Goal: Information Seeking & Learning: Find specific fact

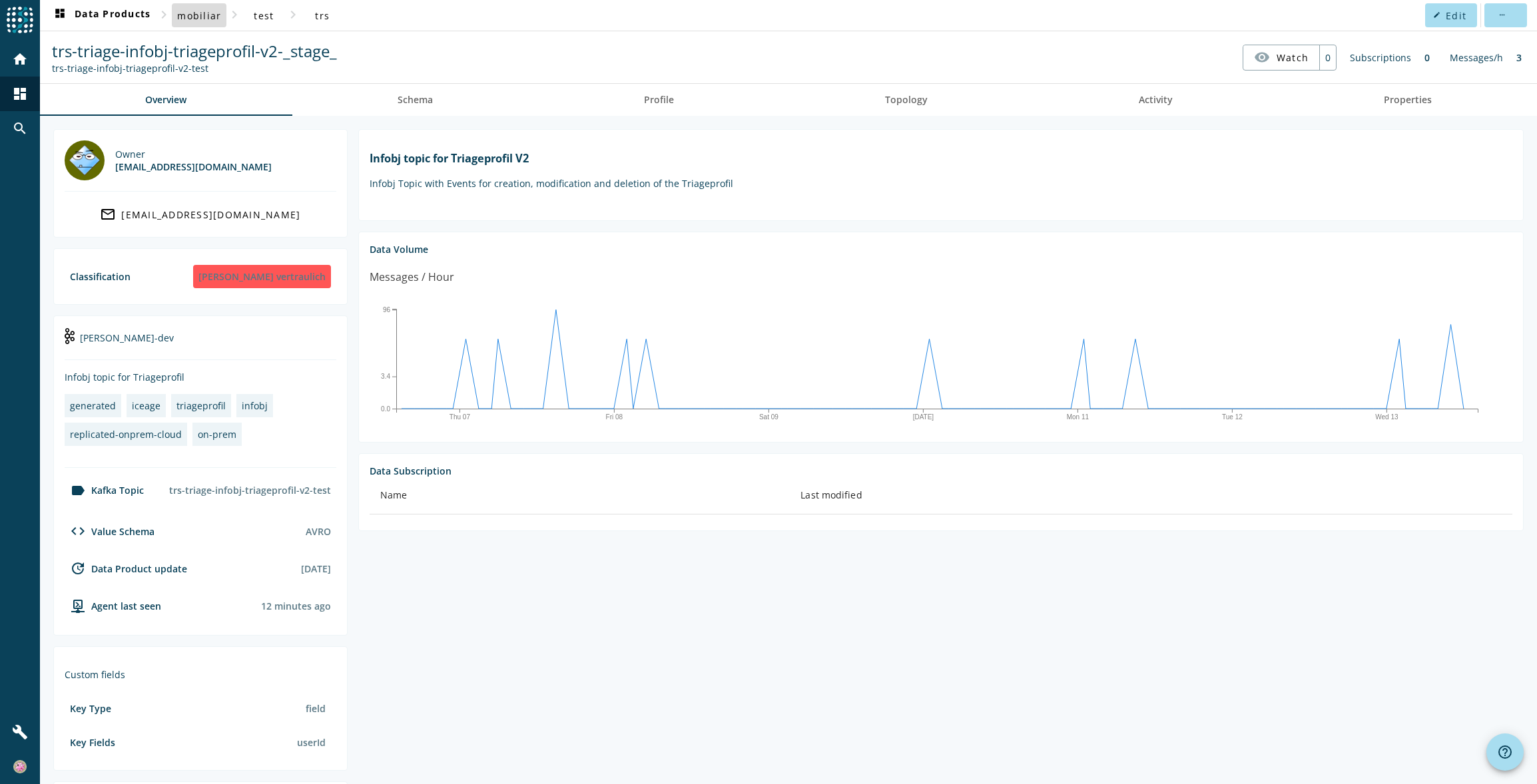
click at [211, 17] on span "mobiliar" at bounding box center [199, 15] width 44 height 13
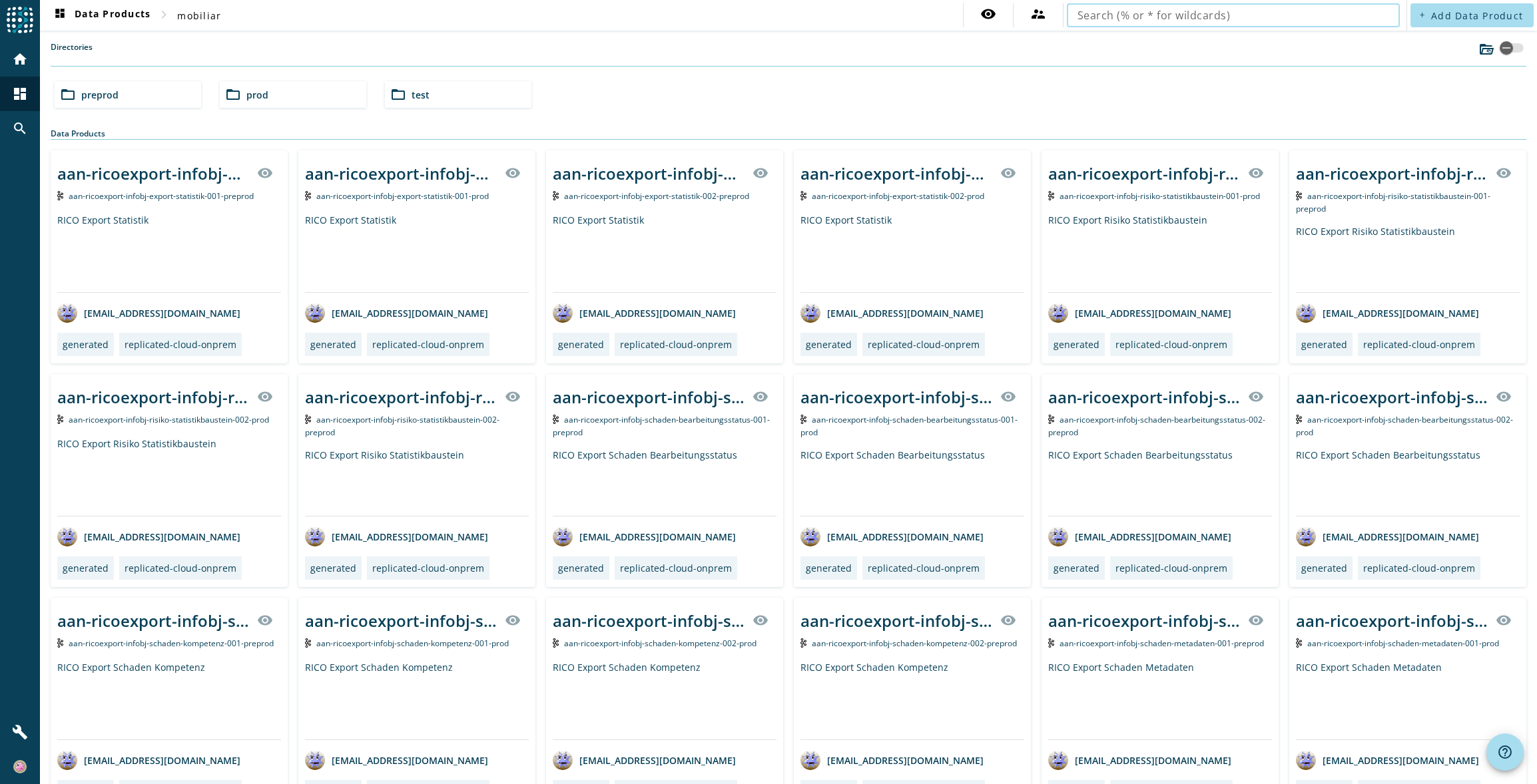
click at [1123, 17] on input "text" at bounding box center [1234, 15] width 311 height 16
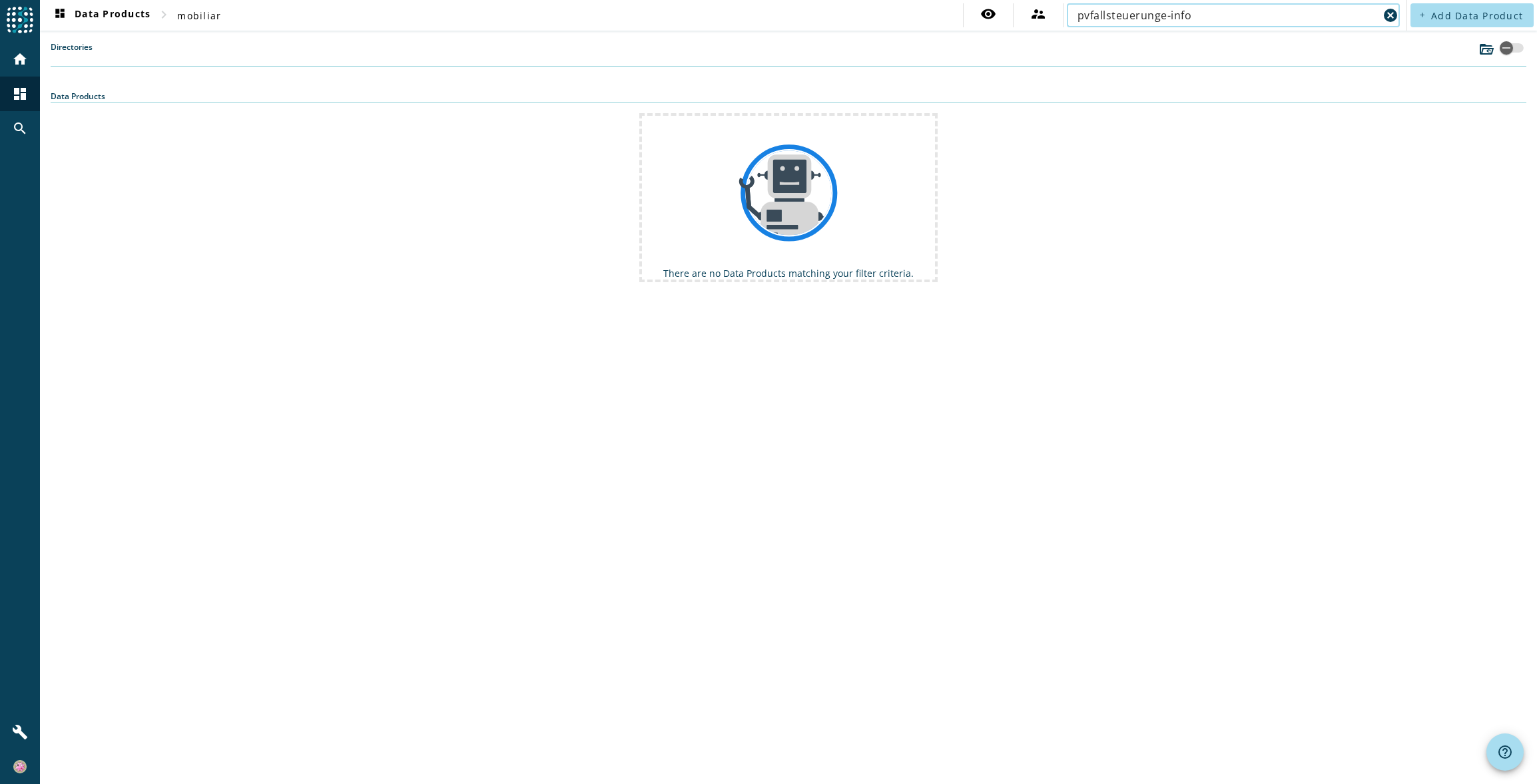
click at [1166, 15] on input "pvfallsteuerunge-info" at bounding box center [1228, 15] width 301 height 16
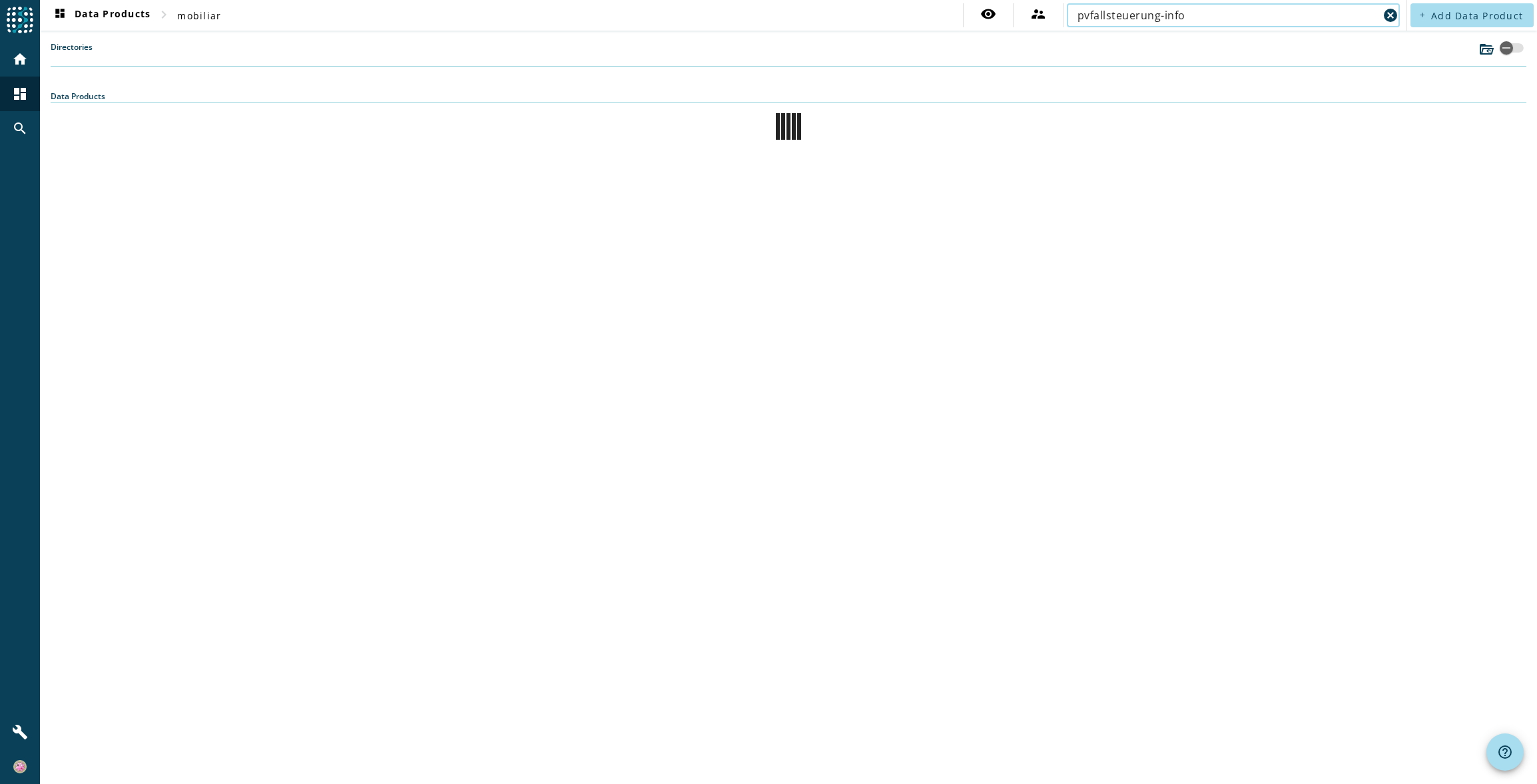
click at [1192, 15] on input "pvfallsteuerung-info" at bounding box center [1228, 15] width 301 height 16
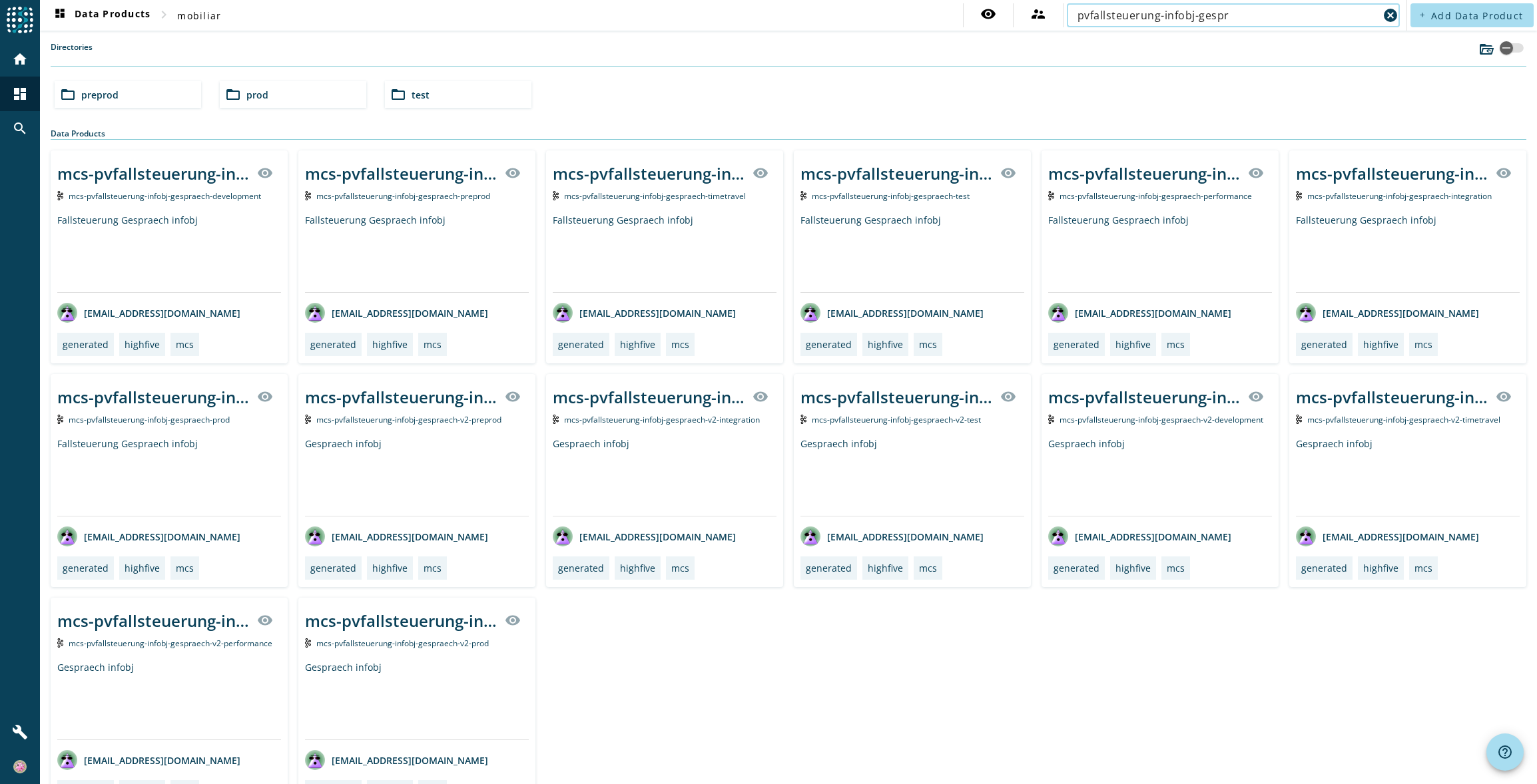
scroll to position [37, 0]
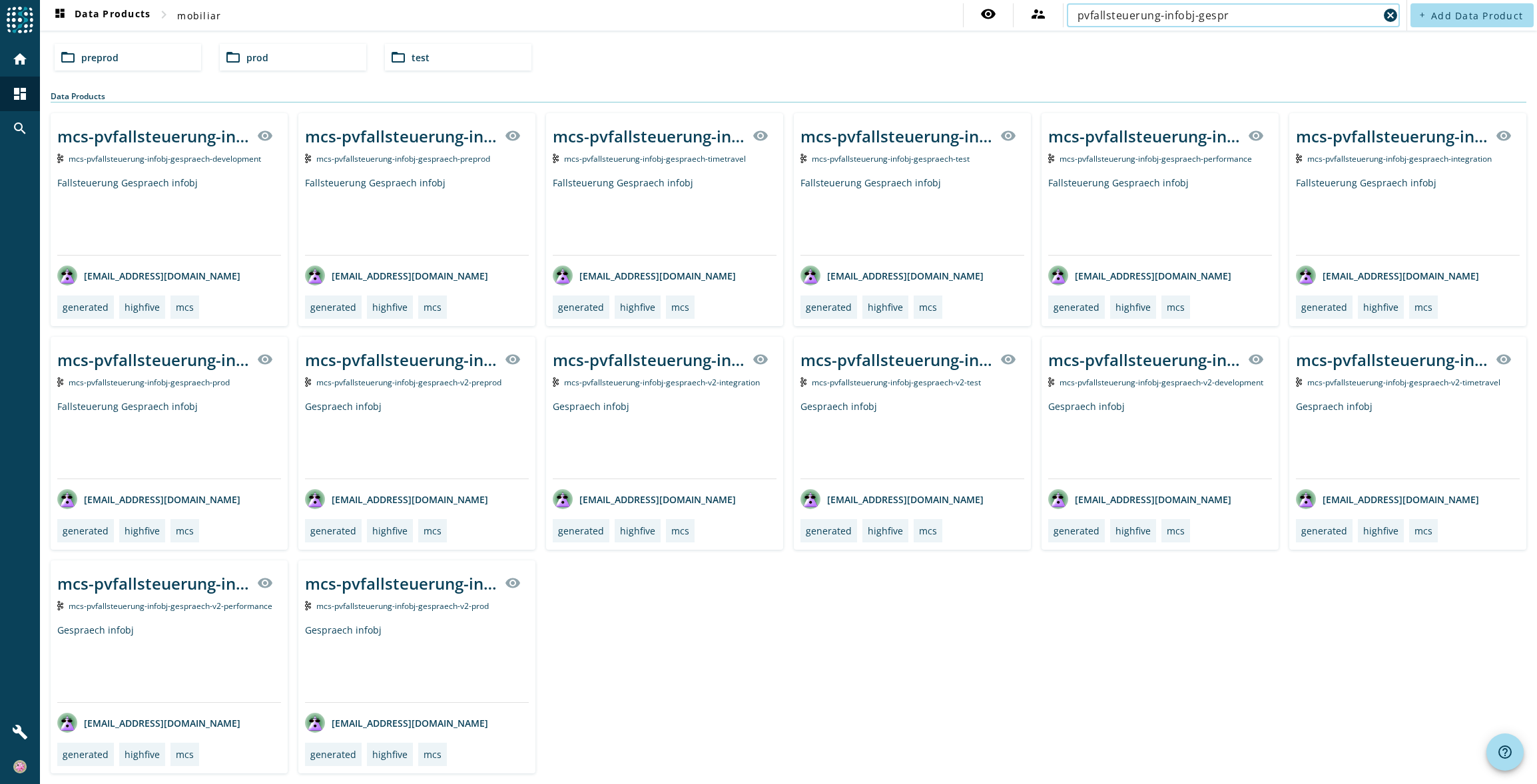
type input "pvfallsteuerung-infobj-gespr"
click at [389, 605] on span "mcs-pvfallsteuerung-infobj-gespraech-v2-prod" at bounding box center [402, 606] width 173 height 11
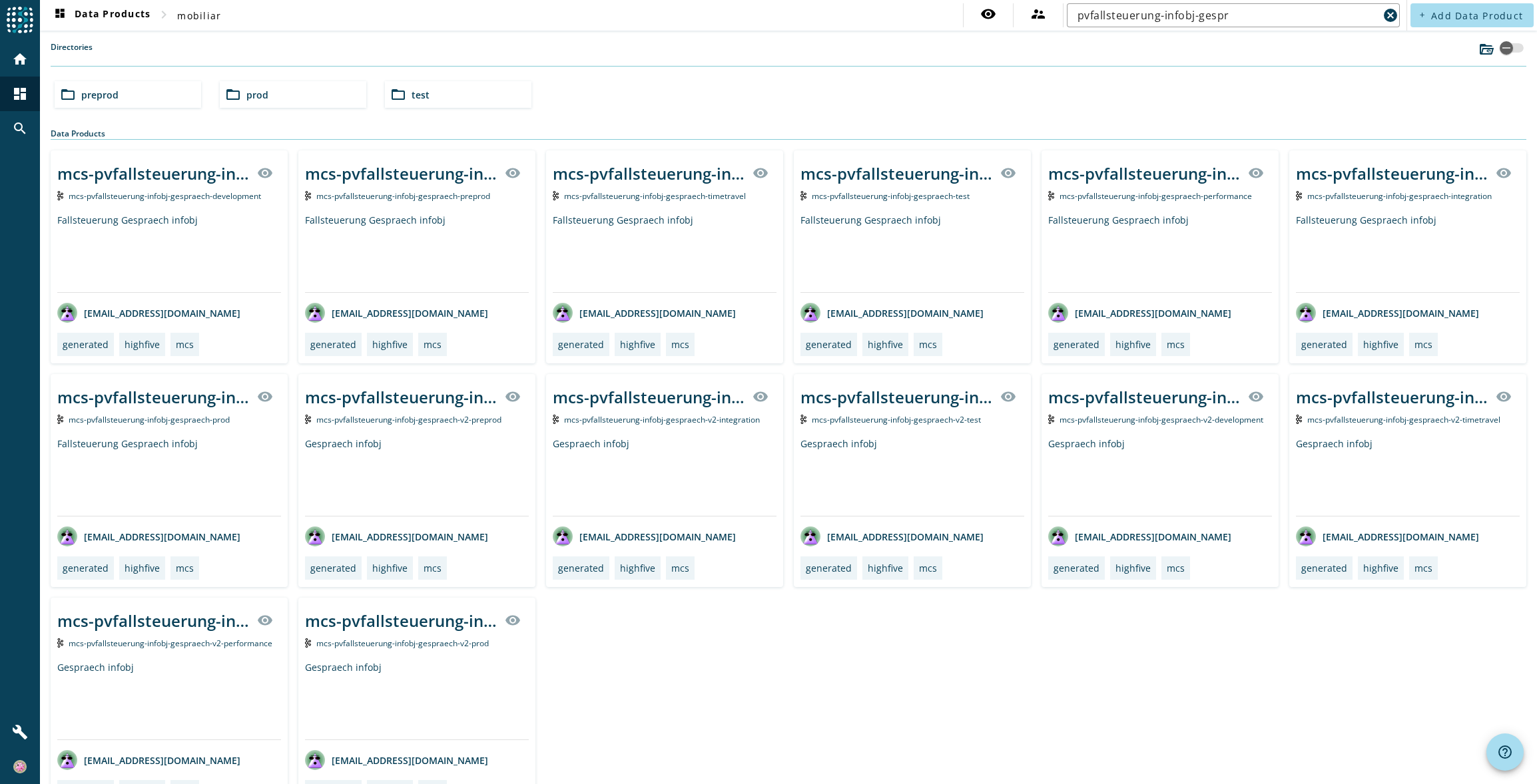
click at [165, 419] on span "mcs-pvfallsteuerung-infobj-gespraech-prod" at bounding box center [149, 420] width 161 height 11
click at [609, 703] on div "mcs-pvfallsteuerung-infobj-gespraech-_stage_ visibility mcs-pvfallsteuerung-inf…" at bounding box center [788, 481] width 1476 height 661
